Goal: Navigation & Orientation: Find specific page/section

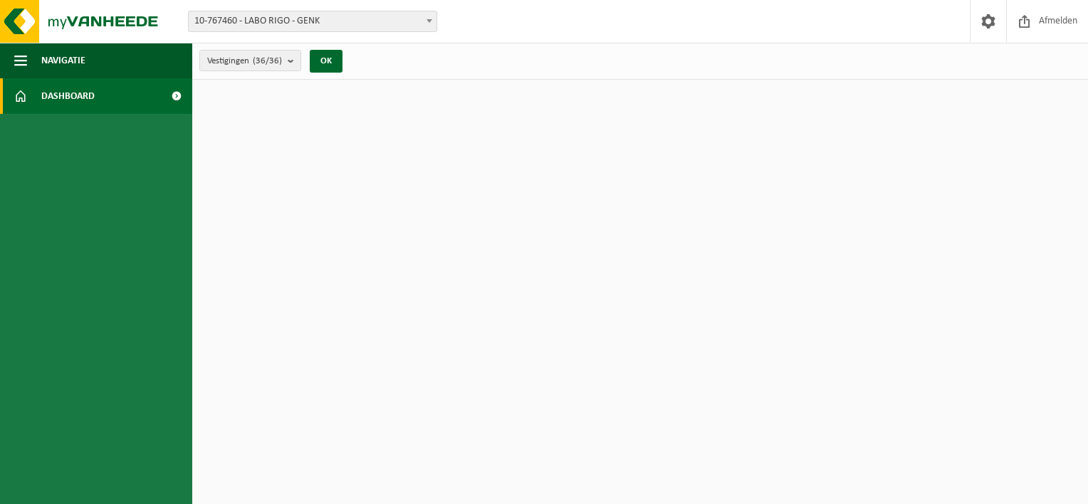
click at [129, 98] on link "Dashboard" at bounding box center [96, 96] width 192 height 36
click at [177, 97] on span at bounding box center [176, 96] width 32 height 36
click at [173, 89] on span at bounding box center [176, 96] width 32 height 36
drag, startPoint x: 0, startPoint y: 0, endPoint x: 177, endPoint y: 91, distance: 198.8
click at [177, 91] on span at bounding box center [176, 96] width 32 height 36
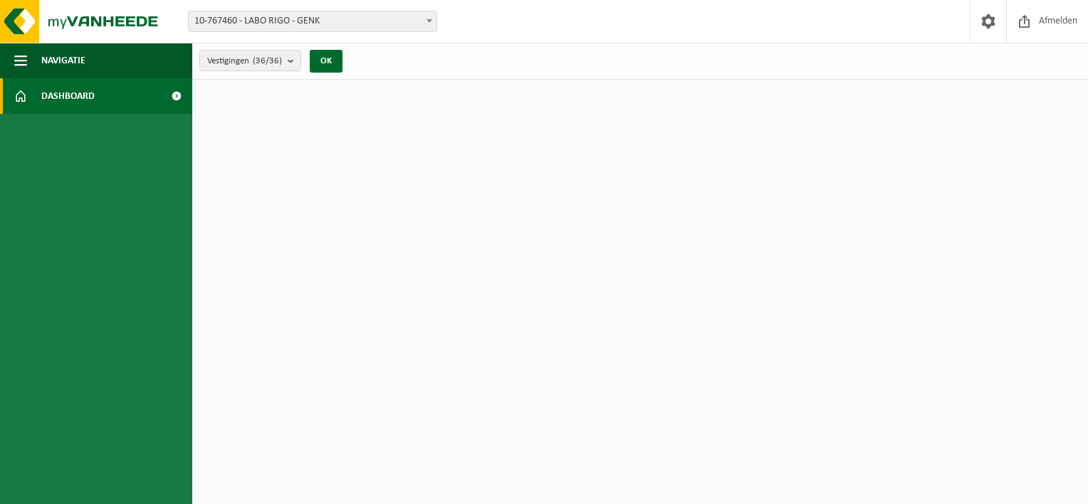
click at [172, 92] on span at bounding box center [176, 96] width 32 height 36
click at [978, 35] on span at bounding box center [988, 21] width 21 height 42
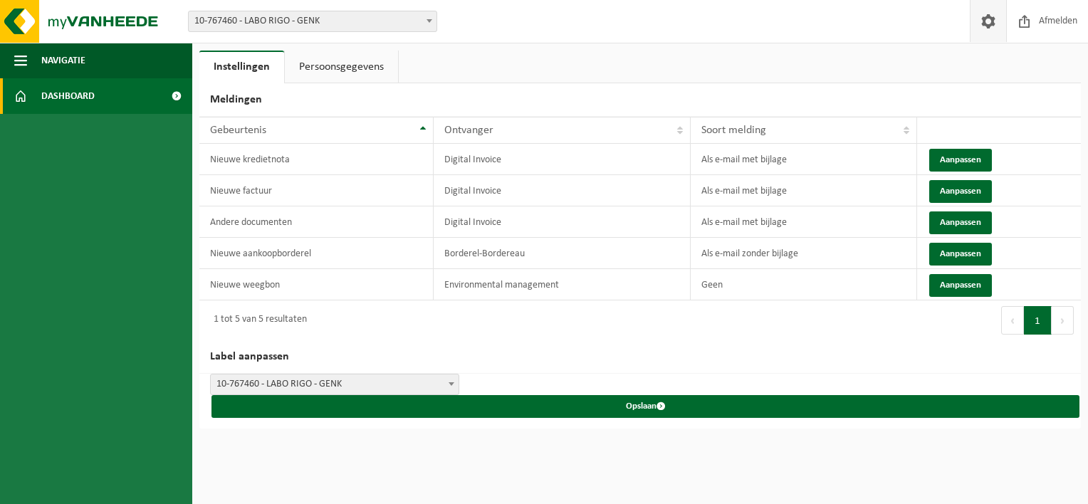
click at [66, 94] on span "Dashboard" at bounding box center [67, 96] width 53 height 36
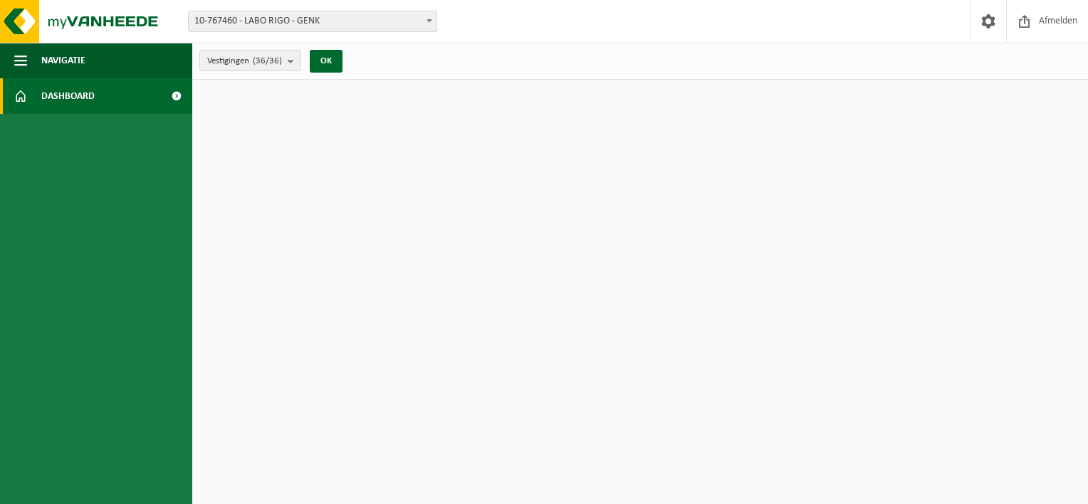
click at [14, 100] on link "Dashboard" at bounding box center [96, 96] width 192 height 36
click at [93, 270] on ul "Navigatie Afmelden Dashboard" at bounding box center [96, 274] width 192 height 462
click at [177, 94] on span at bounding box center [176, 96] width 32 height 36
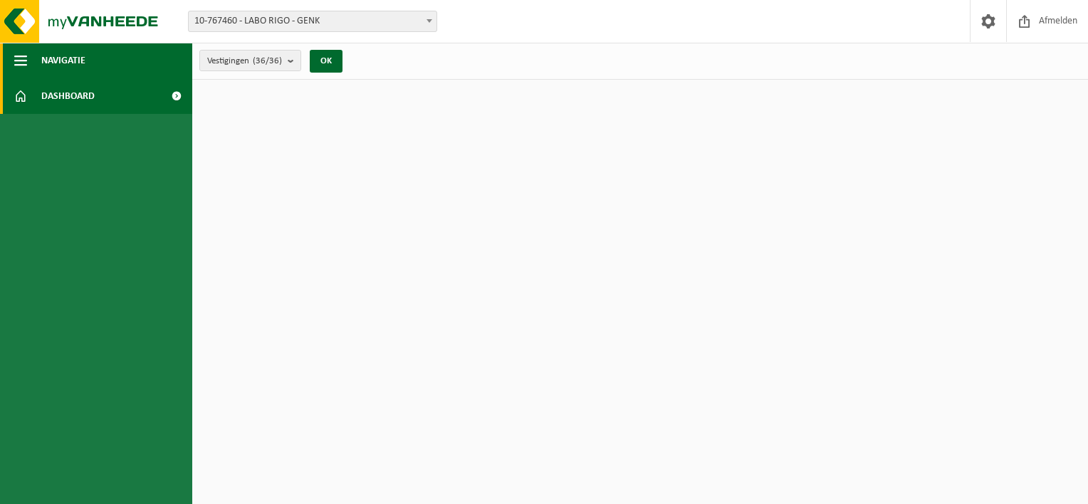
click at [26, 66] on span "button" at bounding box center [20, 61] width 13 height 36
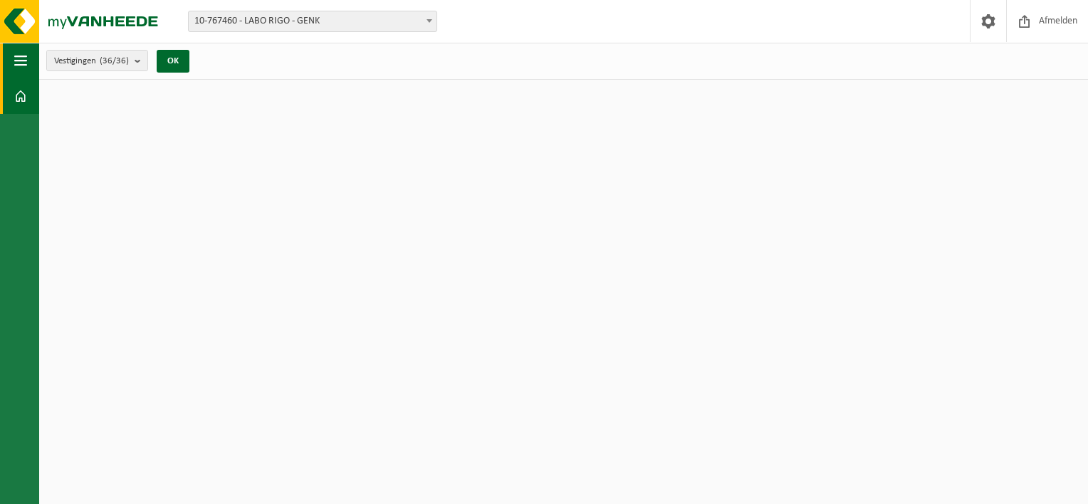
click at [16, 66] on span "button" at bounding box center [20, 61] width 13 height 36
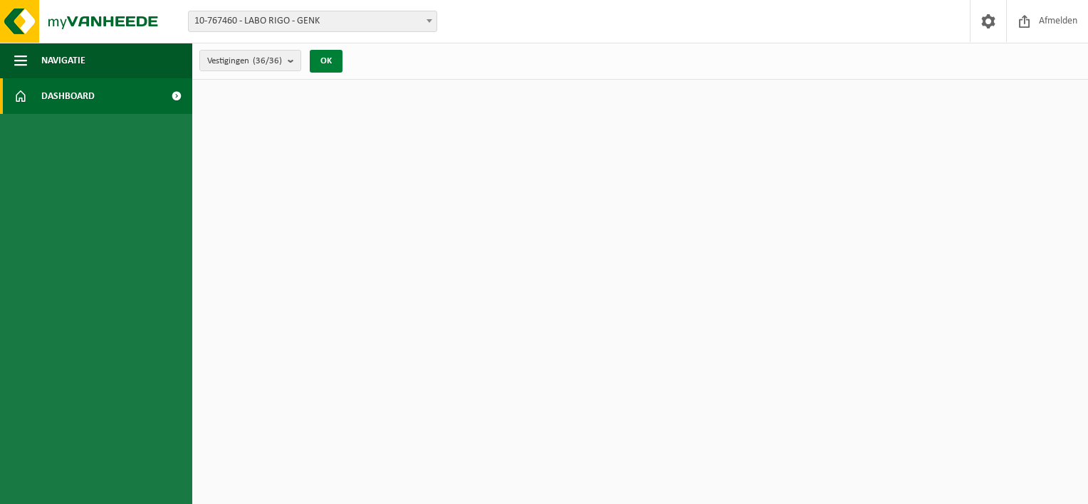
click at [338, 58] on button "OK" at bounding box center [326, 61] width 33 height 23
click at [109, 95] on link "Dashboard" at bounding box center [96, 96] width 192 height 36
